Goal: Task Accomplishment & Management: Manage account settings

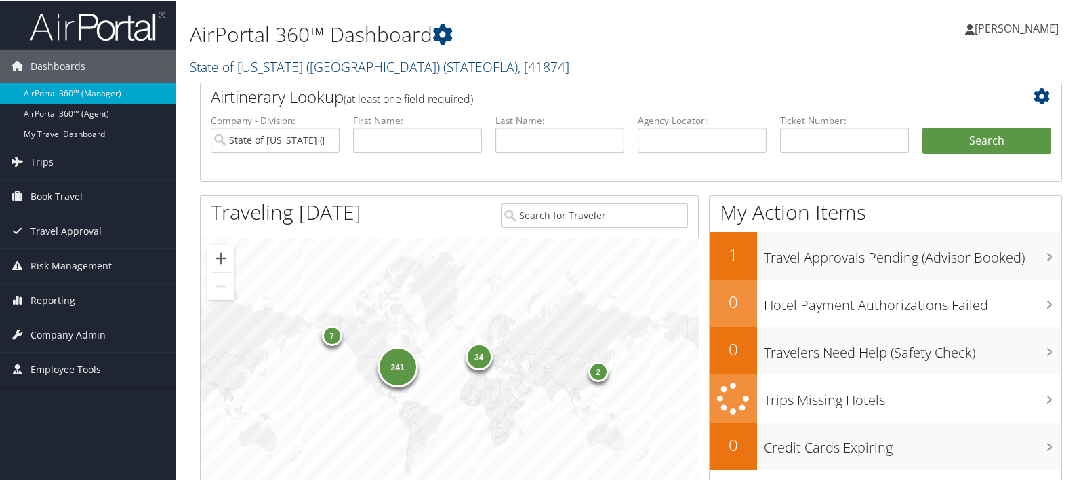
click at [245, 66] on link "State of Louisiana (SOLA) ( STATEOFLA ) , [ 41874 ]" at bounding box center [380, 65] width 380 height 18
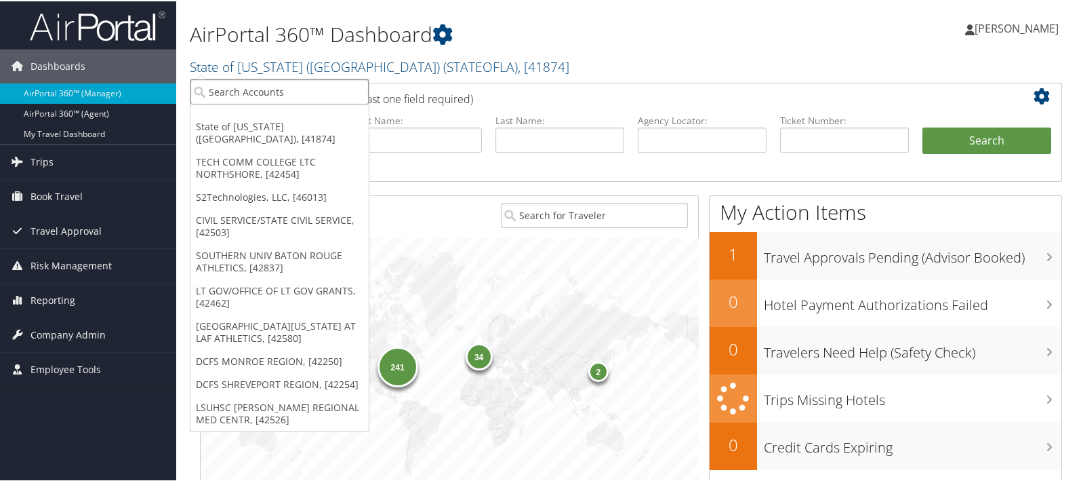
click at [235, 93] on input "search" at bounding box center [280, 90] width 178 height 25
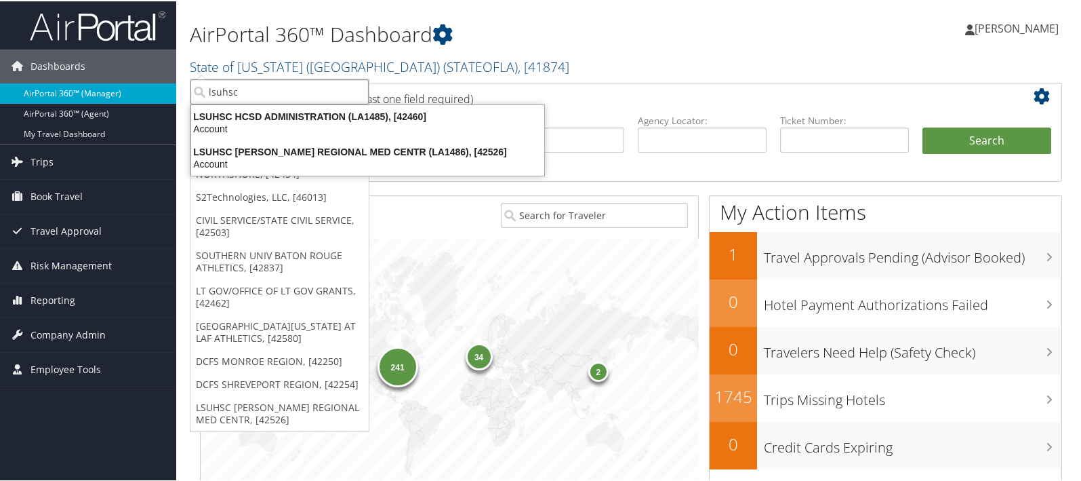
drag, startPoint x: 237, startPoint y: 93, endPoint x: 176, endPoint y: 94, distance: 61.0
type input "lsuhsc"
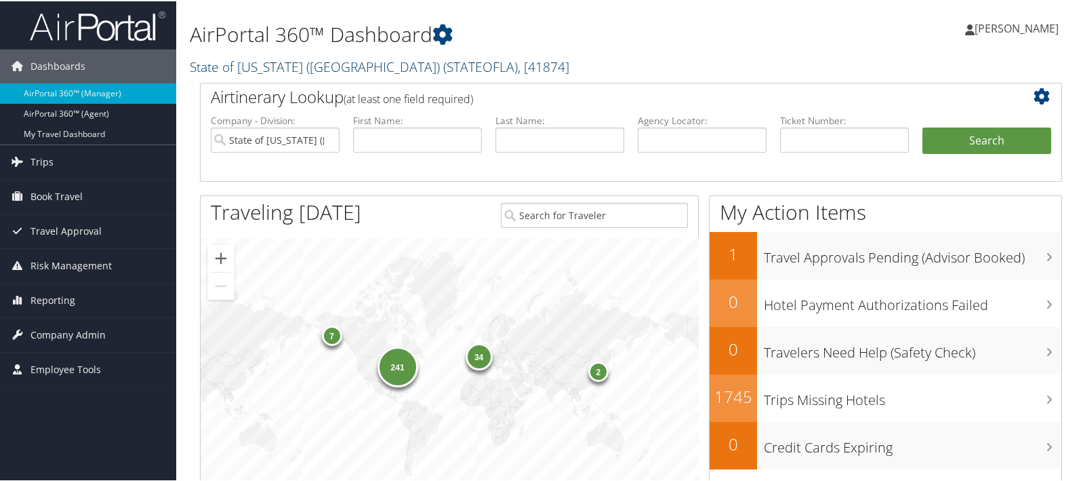
click at [279, 66] on link "State of Louisiana (SOLA) ( STATEOFLA ) , [ 41874 ]" at bounding box center [380, 65] width 380 height 18
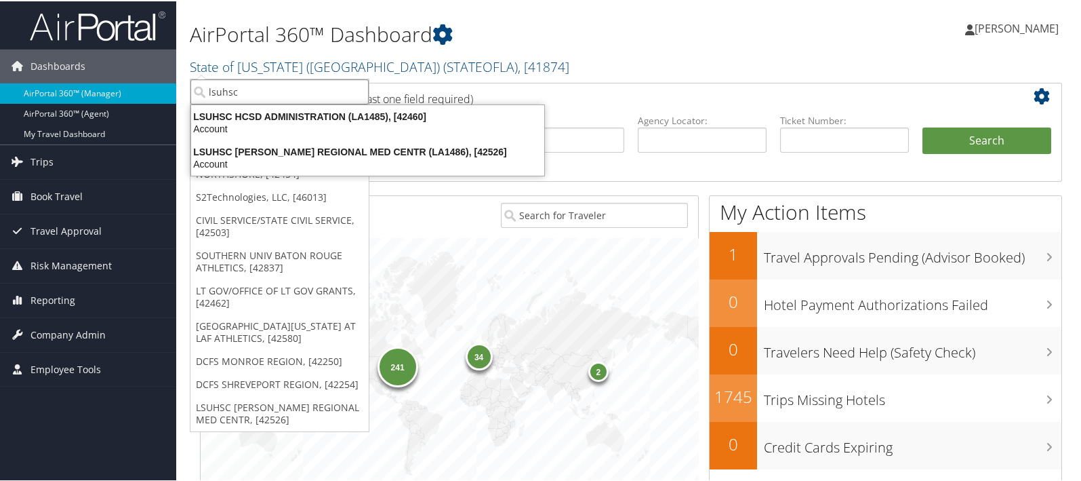
drag, startPoint x: 250, startPoint y: 87, endPoint x: 207, endPoint y: 87, distance: 42.7
click at [207, 87] on input "lsuhsc" at bounding box center [280, 90] width 178 height 25
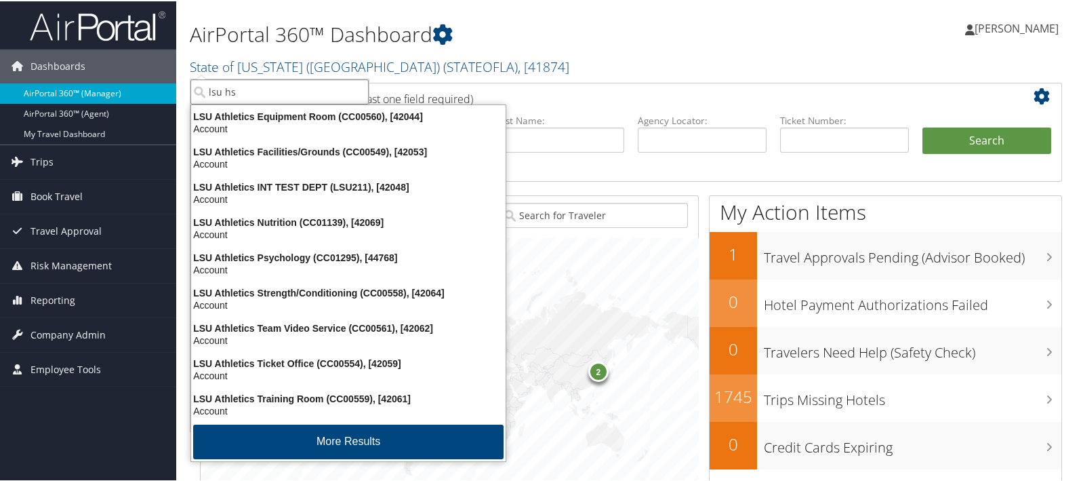
type input "lsu hsc"
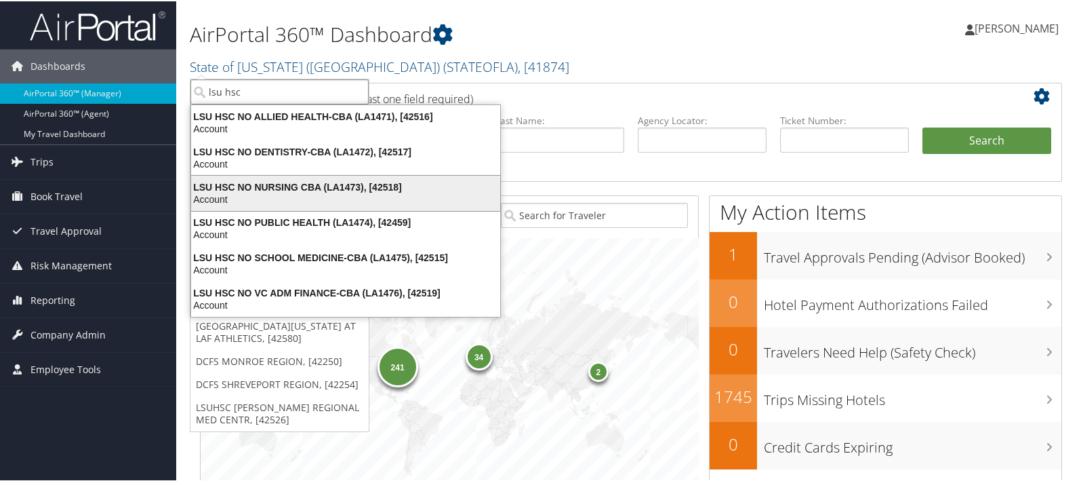
click at [220, 186] on div "LSU HSC NO NURSING CBA (LA1473), [42518]" at bounding box center [345, 186] width 325 height 12
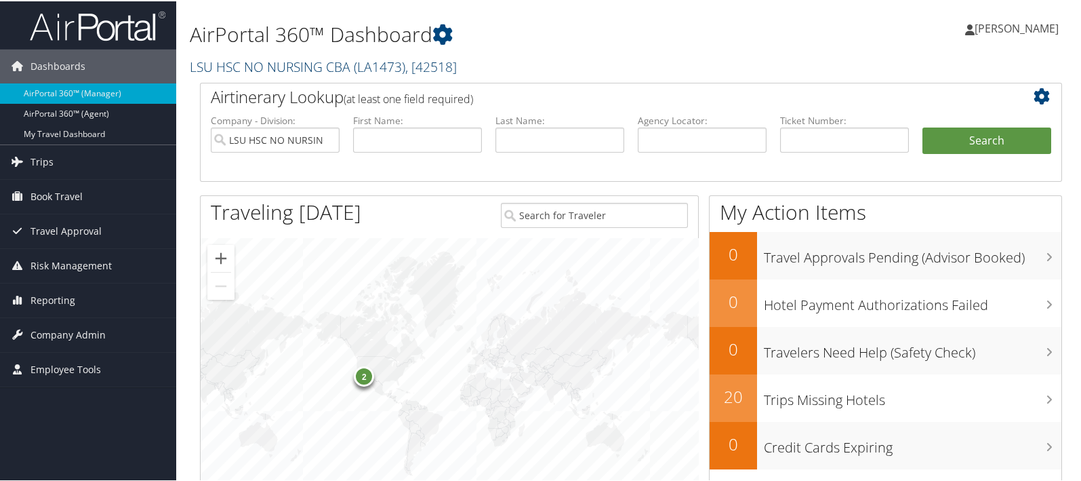
click at [235, 62] on link "LSU HSC NO NURSING CBA ( LA1473 ) , [ 42518 ]" at bounding box center [323, 65] width 267 height 18
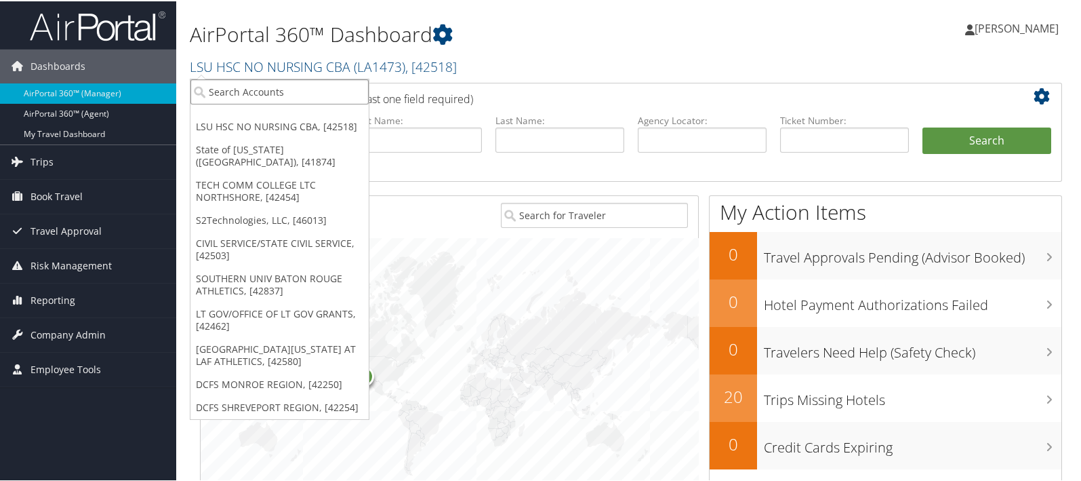
click at [227, 79] on input "search" at bounding box center [280, 90] width 178 height 25
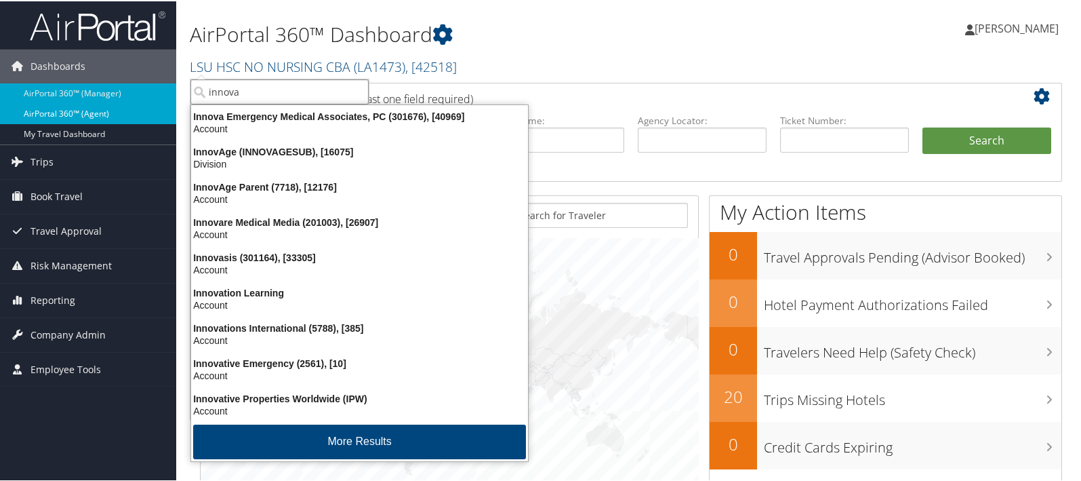
type input "innova"
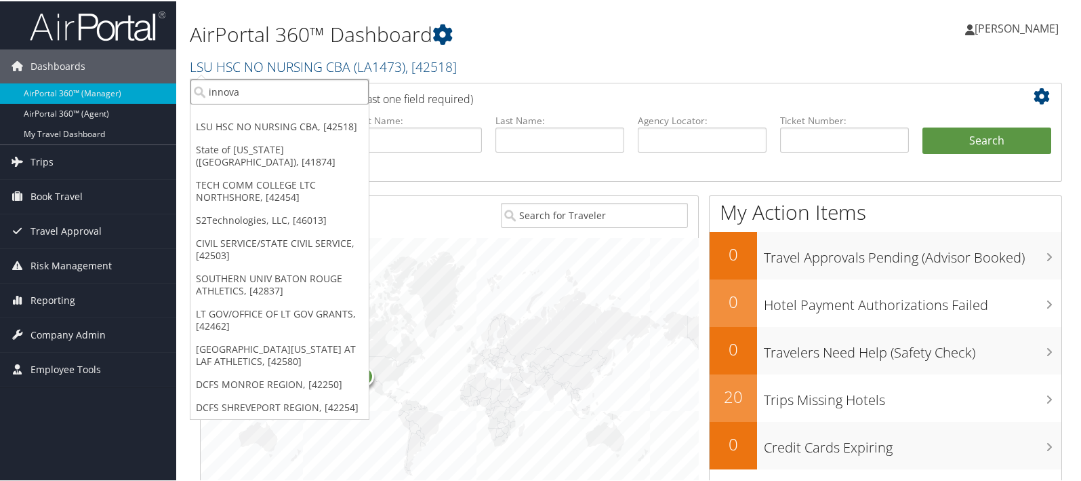
drag, startPoint x: 237, startPoint y: 94, endPoint x: 231, endPoint y: 93, distance: 6.8
click at [237, 94] on input "innova" at bounding box center [280, 90] width 178 height 25
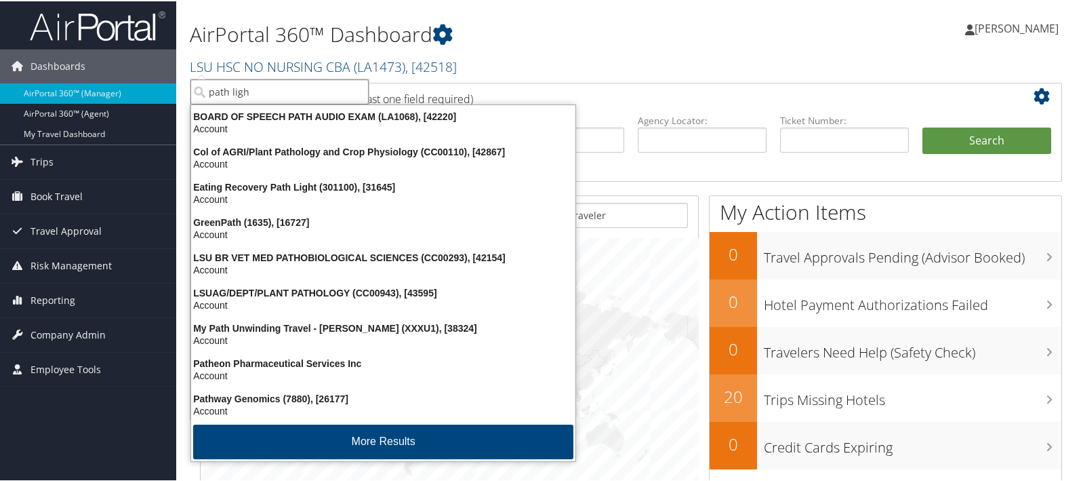
type input "path light"
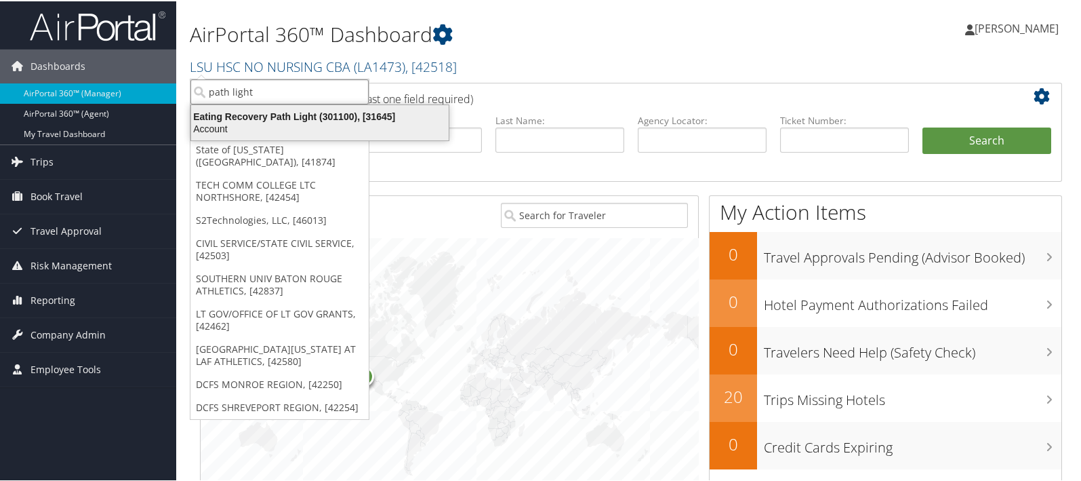
click at [237, 112] on div "Eating Recovery Path Light (301100), [31645]" at bounding box center [320, 115] width 274 height 12
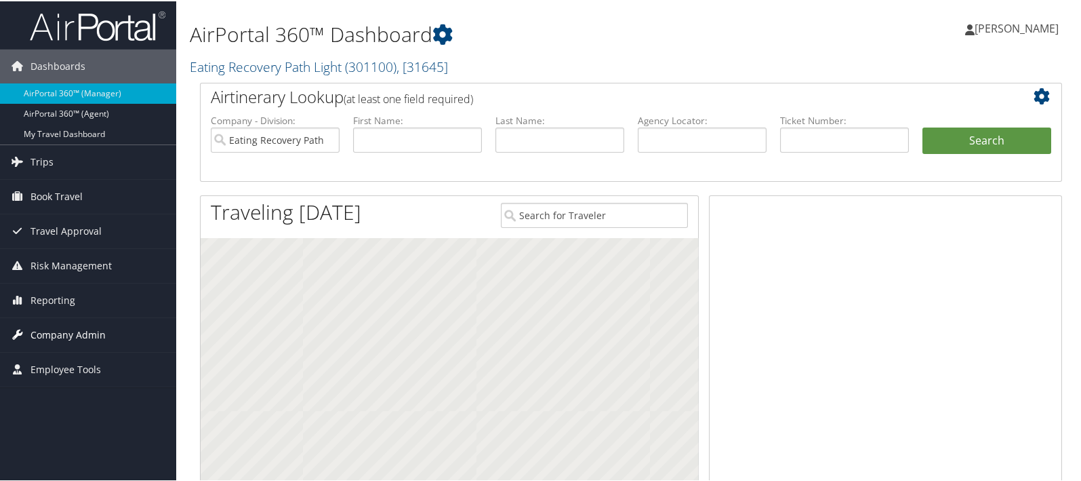
click at [77, 334] on span "Company Admin" at bounding box center [68, 334] width 75 height 34
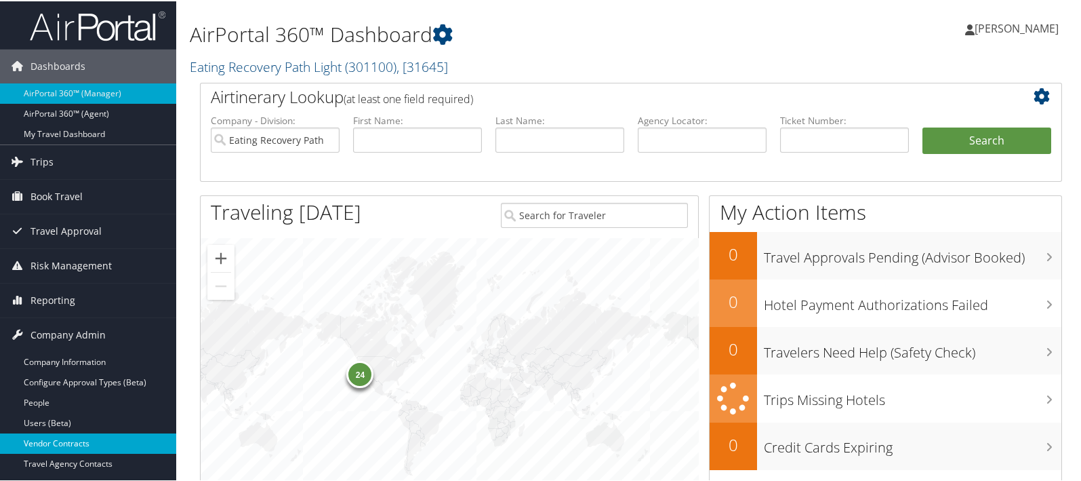
click at [62, 439] on link "Vendor Contracts" at bounding box center [88, 442] width 176 height 20
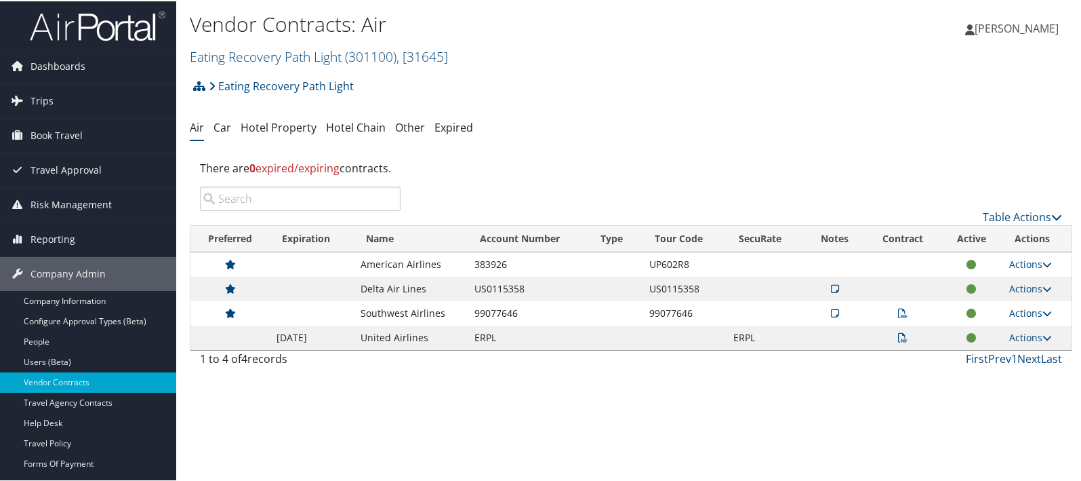
click at [898, 339] on icon at bounding box center [902, 336] width 9 height 9
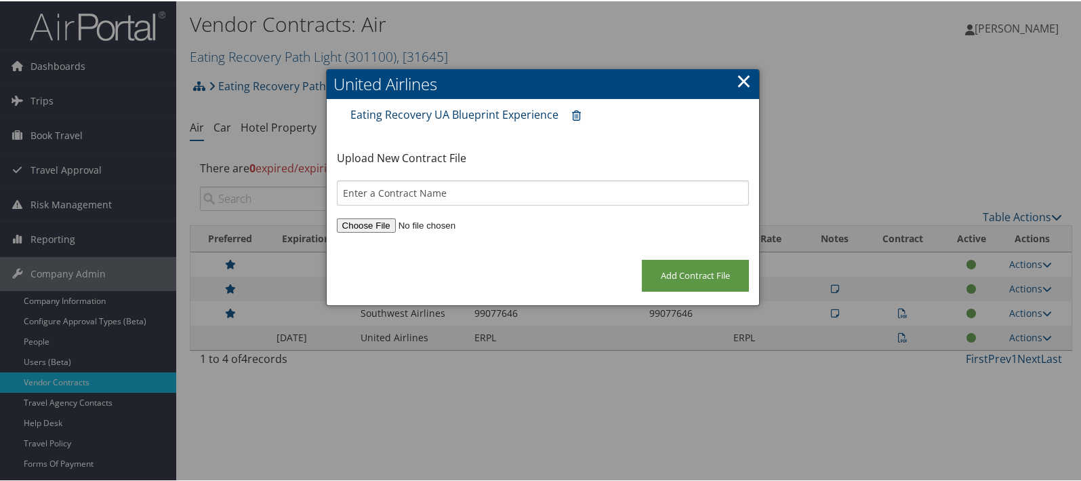
click at [395, 113] on link "Eating Recovery UA Blueprint Experience" at bounding box center [455, 113] width 208 height 15
click at [742, 81] on link "×" at bounding box center [744, 79] width 16 height 27
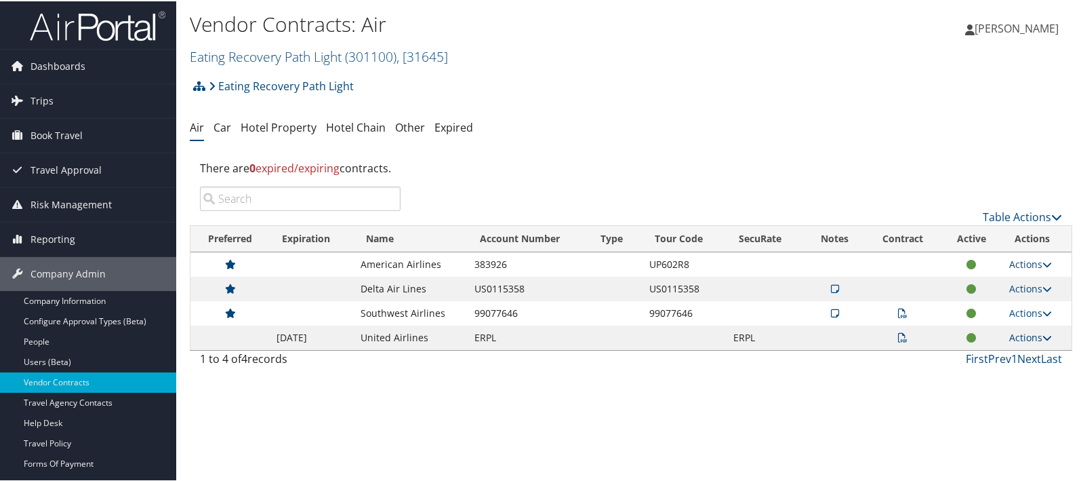
click at [1011, 334] on link "Actions" at bounding box center [1031, 336] width 43 height 13
click at [1002, 376] on link "Edit Contract" at bounding box center [1000, 378] width 90 height 23
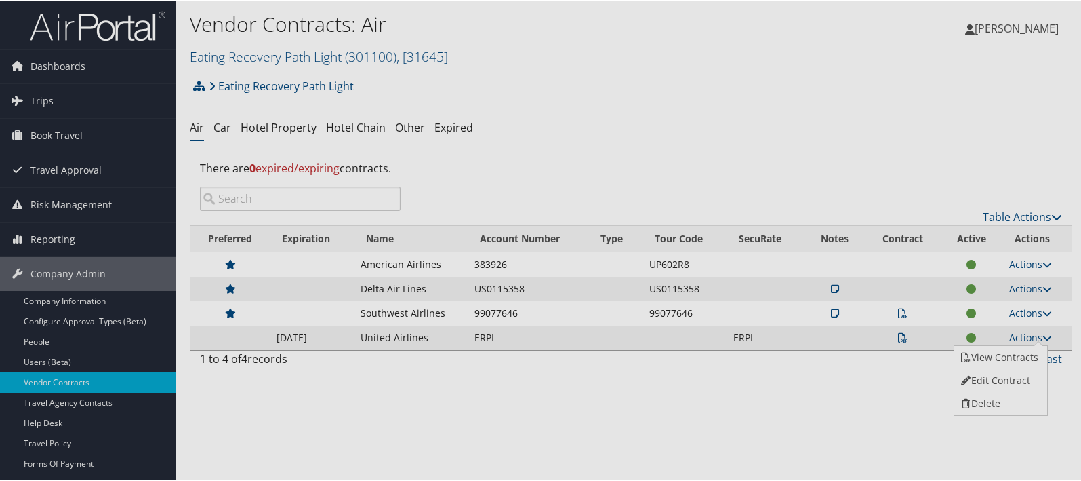
select select "[object Object]"
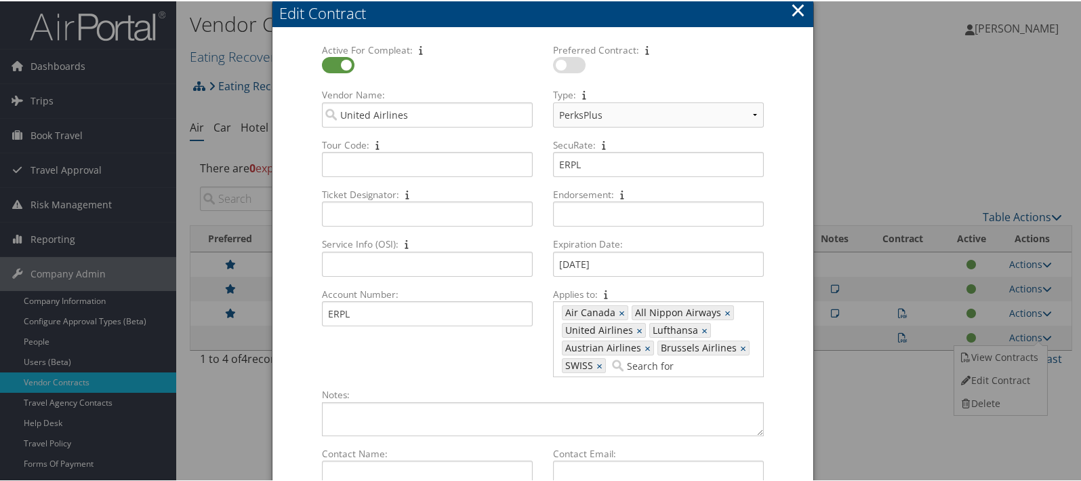
click at [797, 11] on button "×" at bounding box center [799, 8] width 16 height 27
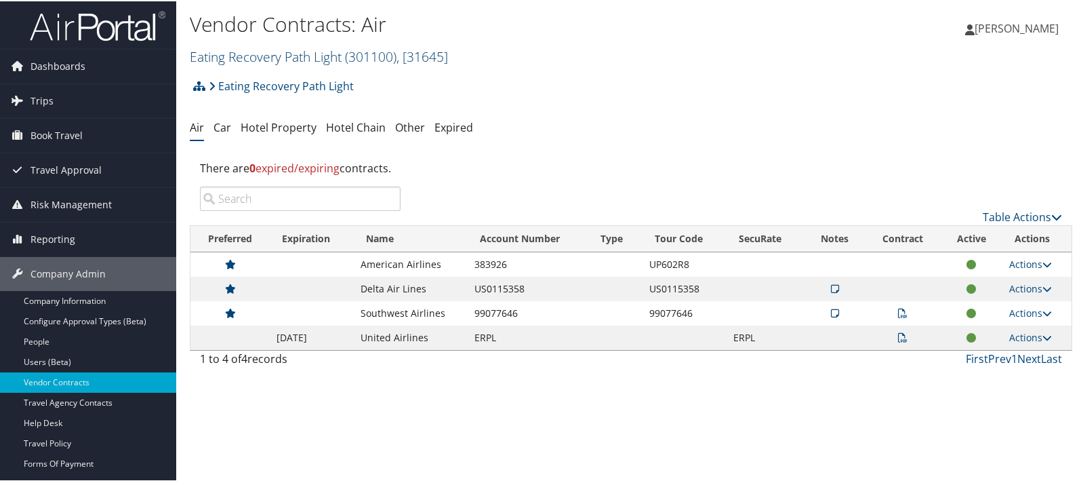
click at [230, 54] on link "Eating Recovery Path Light ( 301100 ) , [ 31645 ]" at bounding box center [319, 55] width 258 height 18
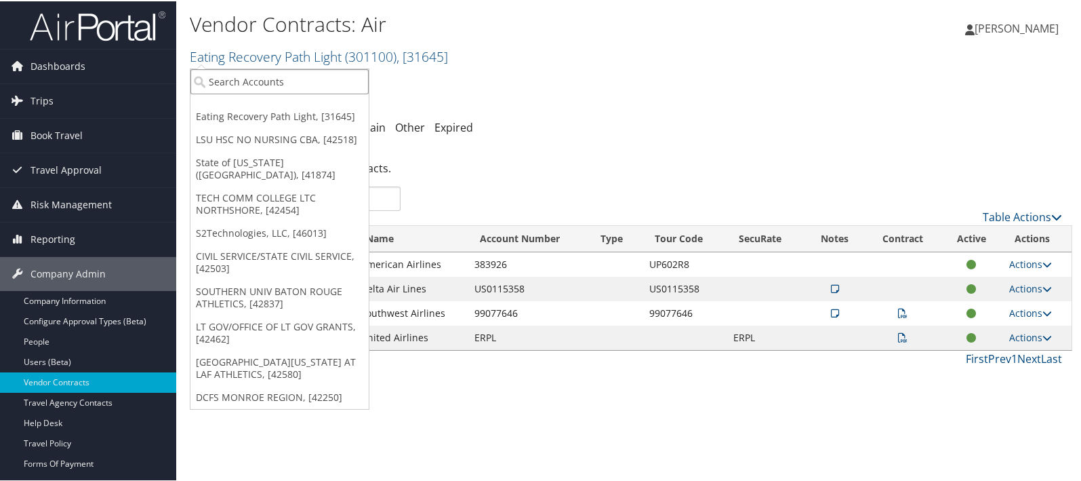
click at [224, 77] on input "search" at bounding box center [280, 80] width 178 height 25
type input "state of c"
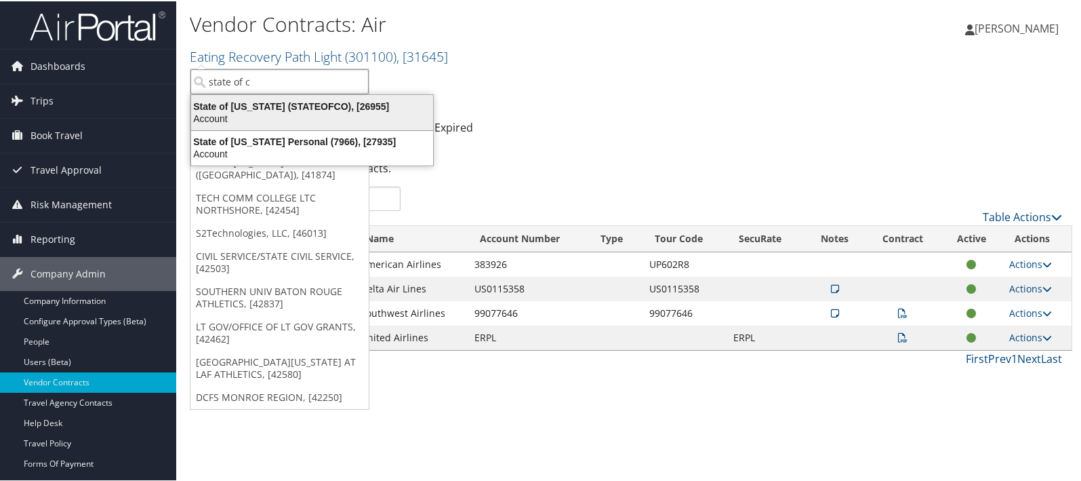
click at [231, 104] on div "State of Colorado (STATEOFCO), [26955]" at bounding box center [312, 105] width 258 height 12
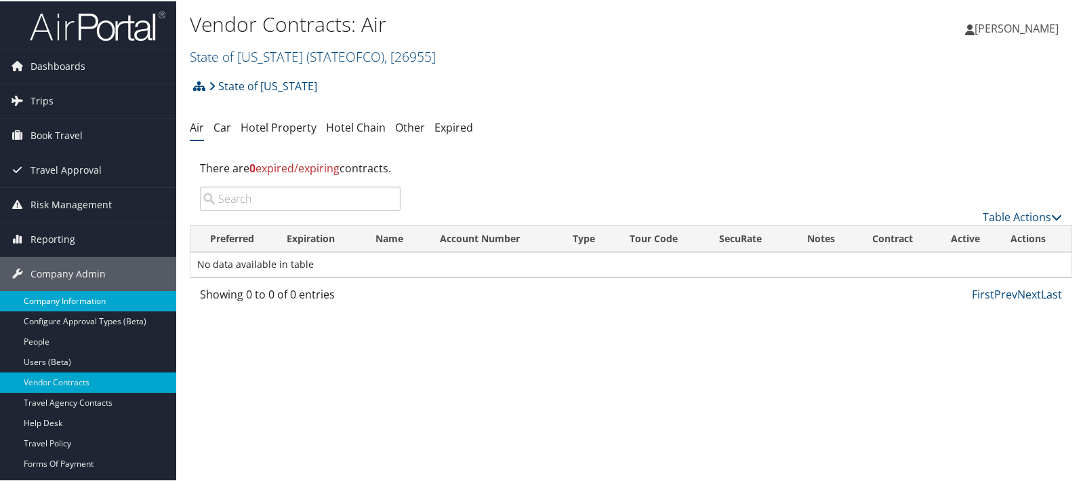
click at [48, 300] on link "Company Information" at bounding box center [88, 300] width 176 height 20
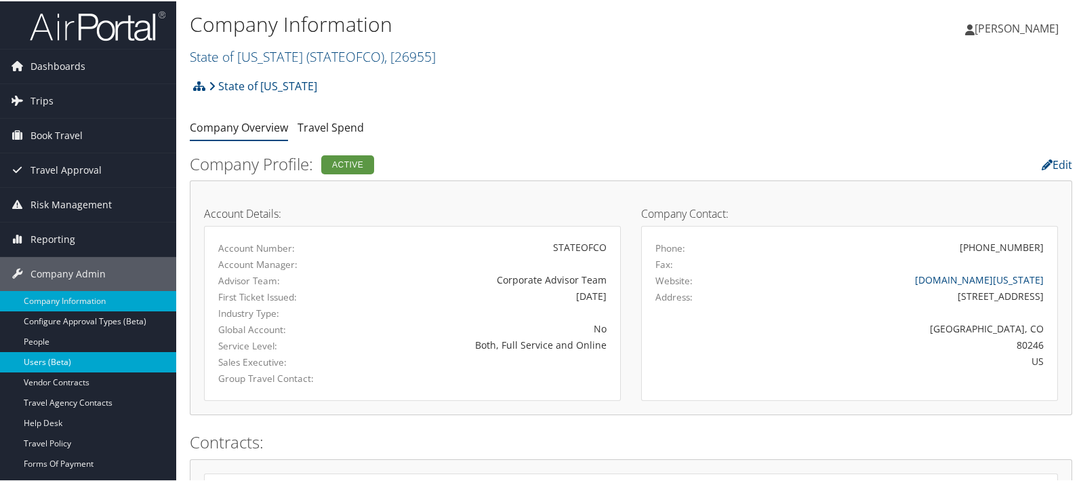
click at [51, 354] on link "Users (Beta)" at bounding box center [88, 361] width 176 height 20
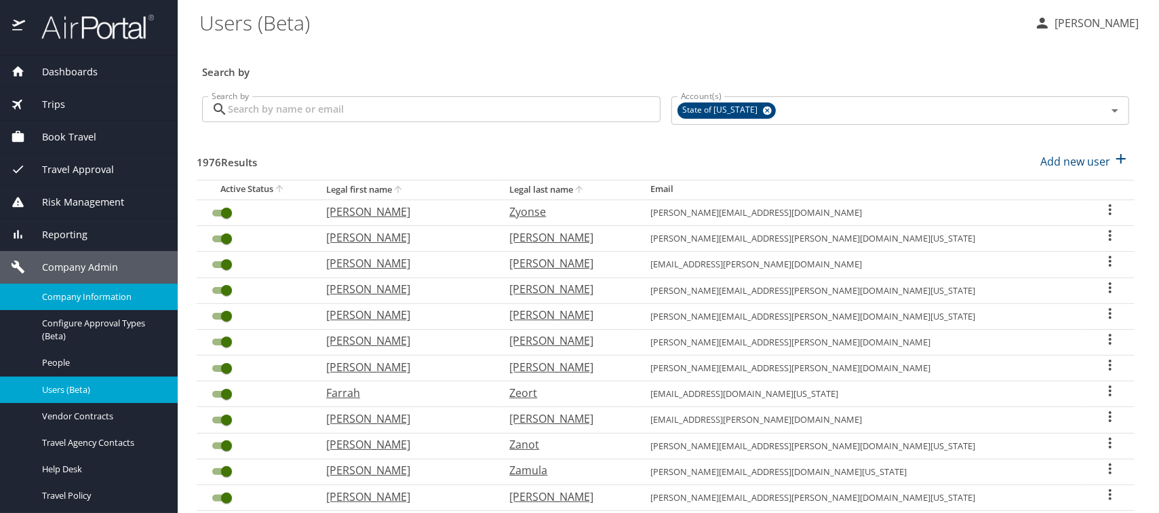
click at [70, 300] on span "Company Information" at bounding box center [101, 296] width 119 height 13
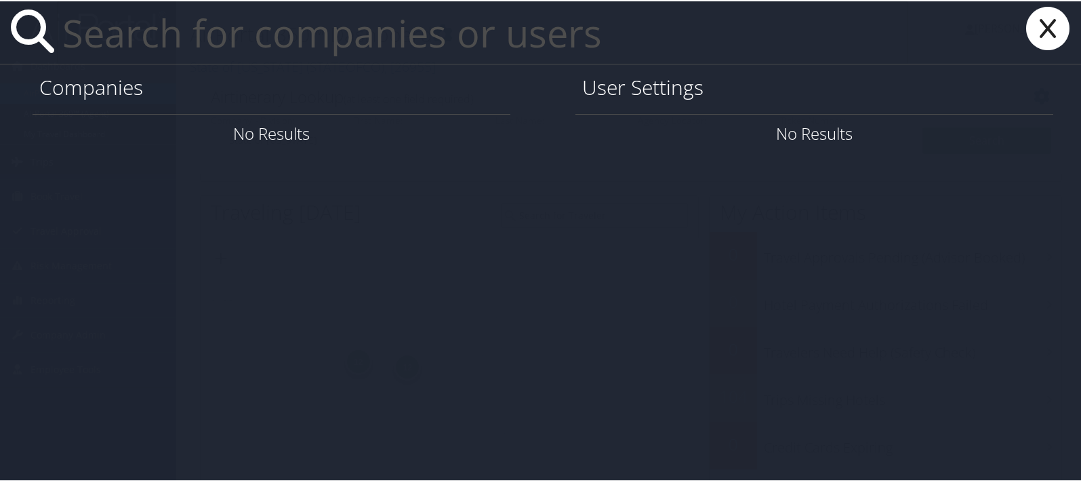
paste input "[PERSON_NAME][EMAIL_ADDRESS][PERSON_NAME][DOMAIN_NAME][US_STATE]"
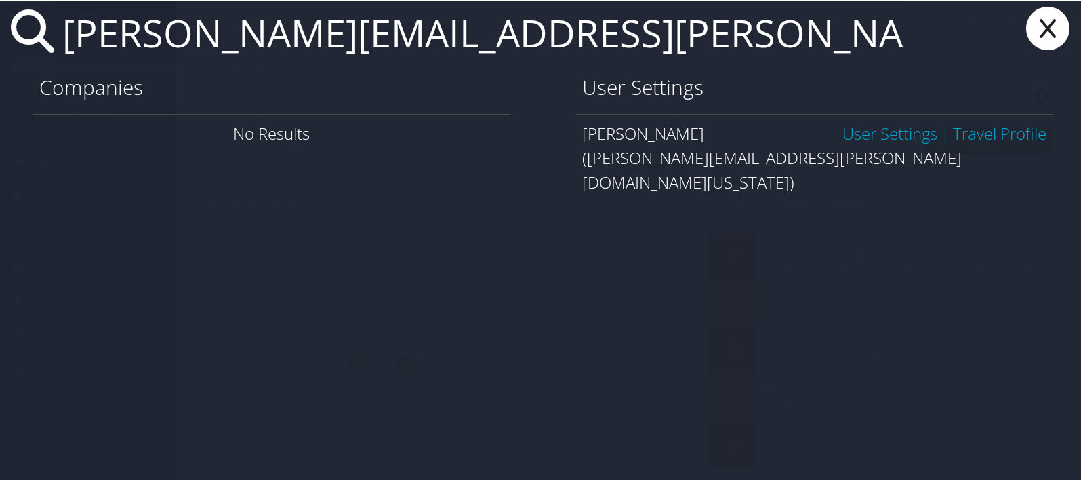
type input "[PERSON_NAME][EMAIL_ADDRESS][PERSON_NAME][DOMAIN_NAME][US_STATE]"
click at [844, 130] on link "User Settings" at bounding box center [890, 132] width 95 height 22
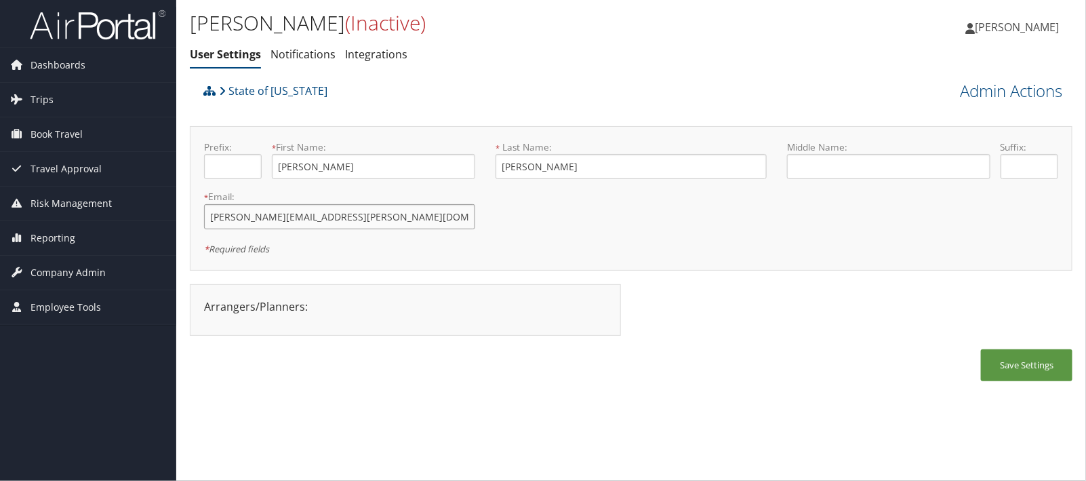
click at [286, 218] on input "rachel.burmeister@state.co.us" at bounding box center [339, 216] width 271 height 25
type input "rachel.burmeister.old@state.co.us"
click at [1009, 357] on button "Save Settings" at bounding box center [1027, 365] width 92 height 32
click at [62, 270] on span "Company Admin" at bounding box center [68, 273] width 75 height 34
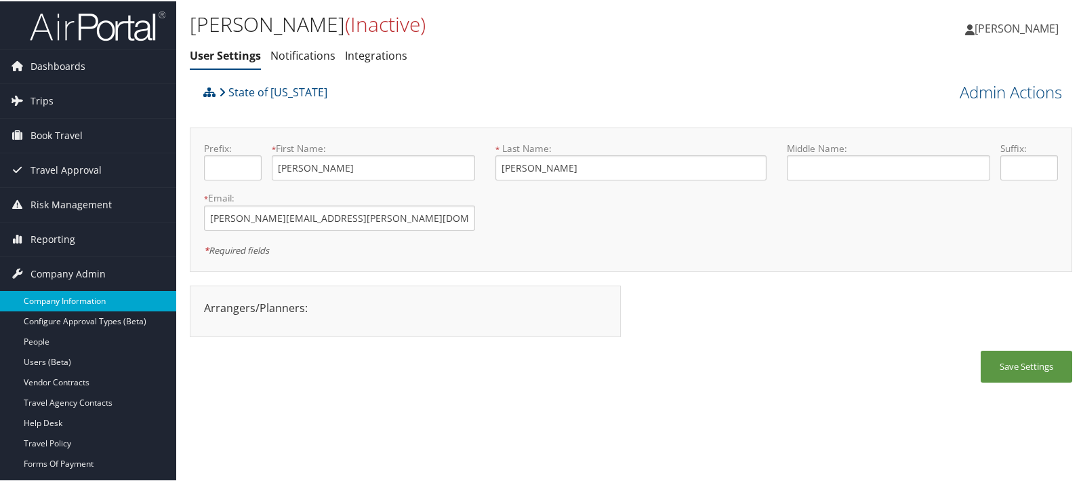
click at [64, 293] on link "Company Information" at bounding box center [88, 300] width 176 height 20
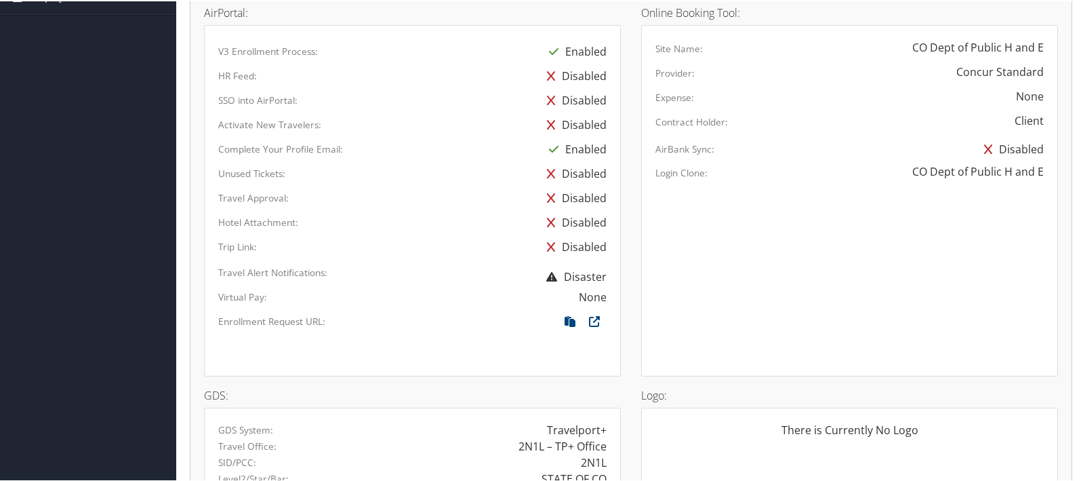
scroll to position [677, 0]
click at [565, 315] on icon at bounding box center [570, 324] width 24 height 18
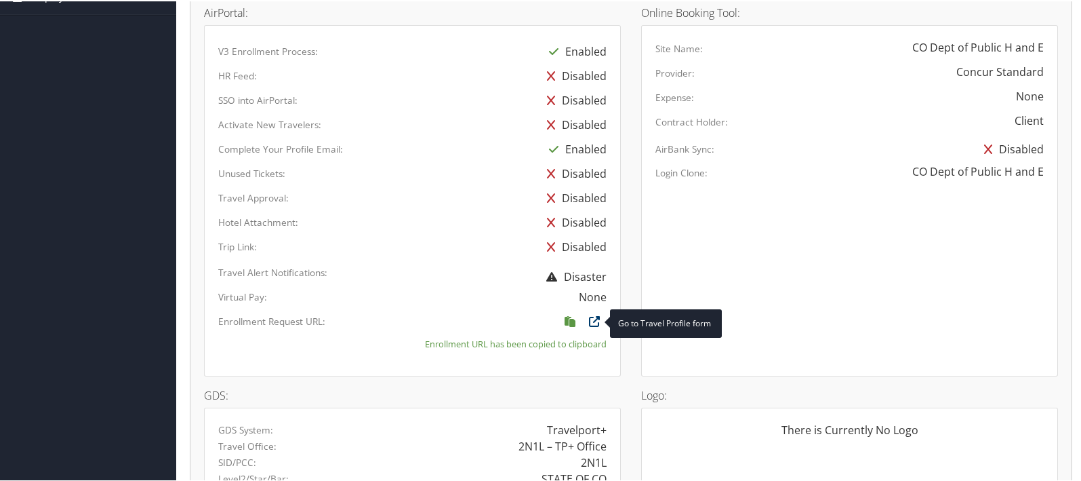
click at [593, 319] on icon at bounding box center [594, 324] width 24 height 18
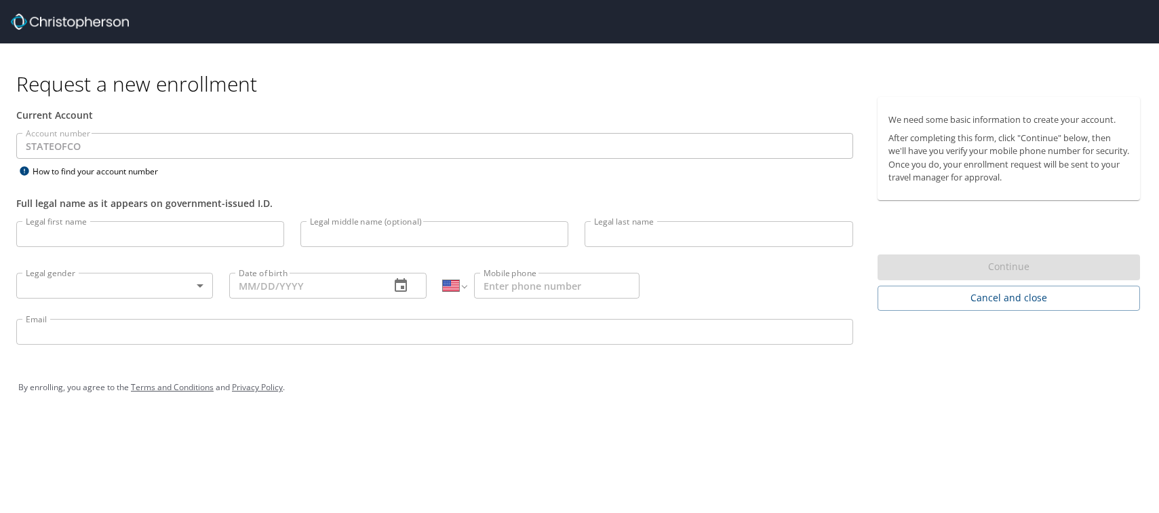
select select "US"
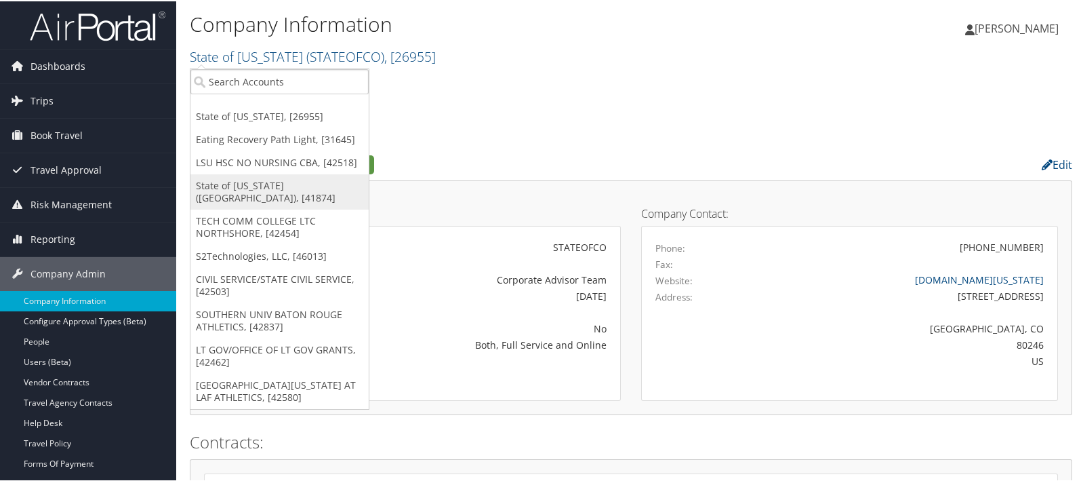
click at [227, 178] on link "State of [US_STATE] ([GEOGRAPHIC_DATA]), [41874]" at bounding box center [280, 190] width 178 height 35
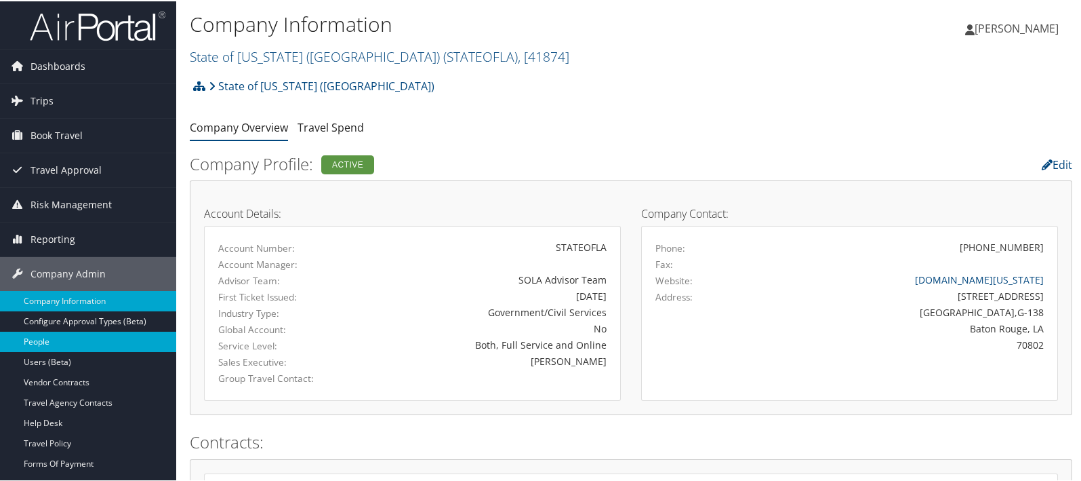
scroll to position [226, 0]
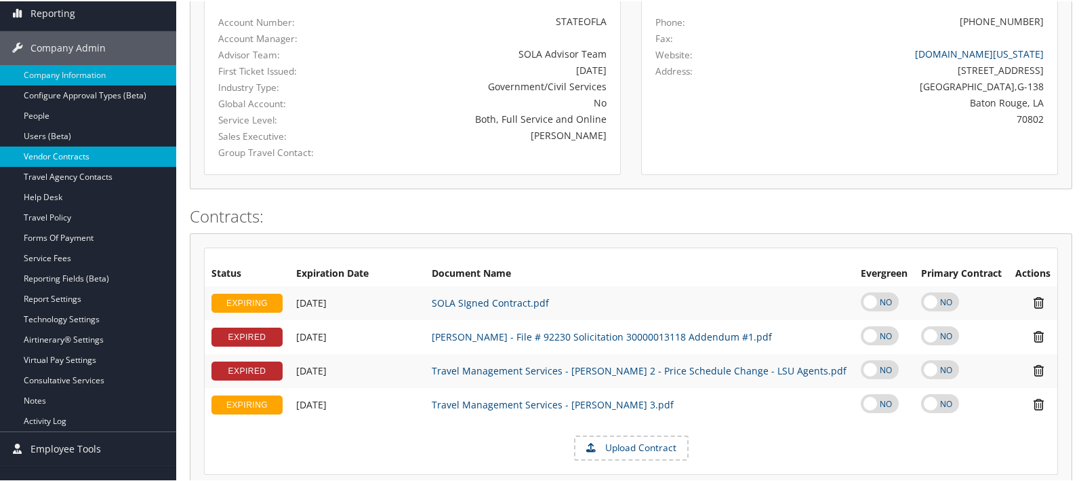
click at [53, 155] on link "Vendor Contracts" at bounding box center [88, 155] width 176 height 20
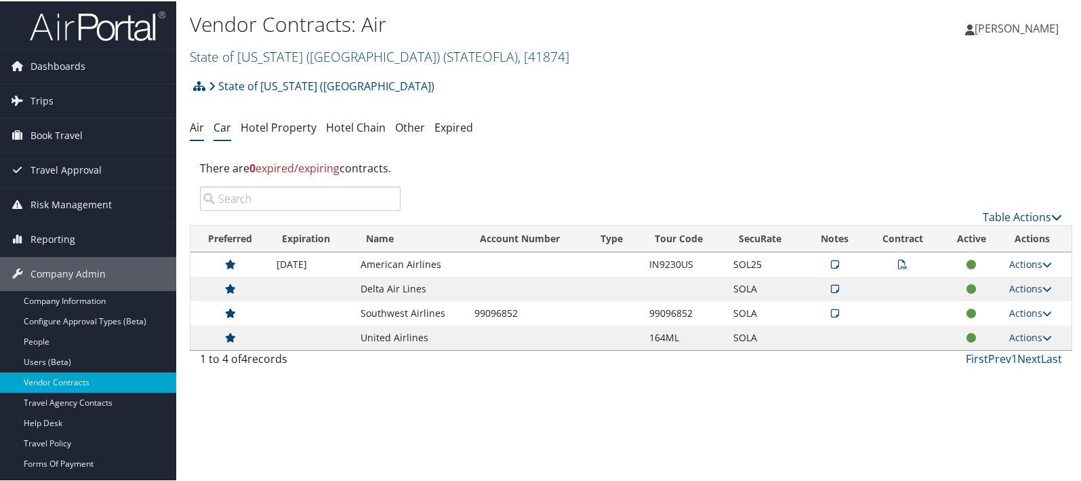
click at [229, 130] on link "Car" at bounding box center [223, 126] width 18 height 15
